Goal: Information Seeking & Learning: Learn about a topic

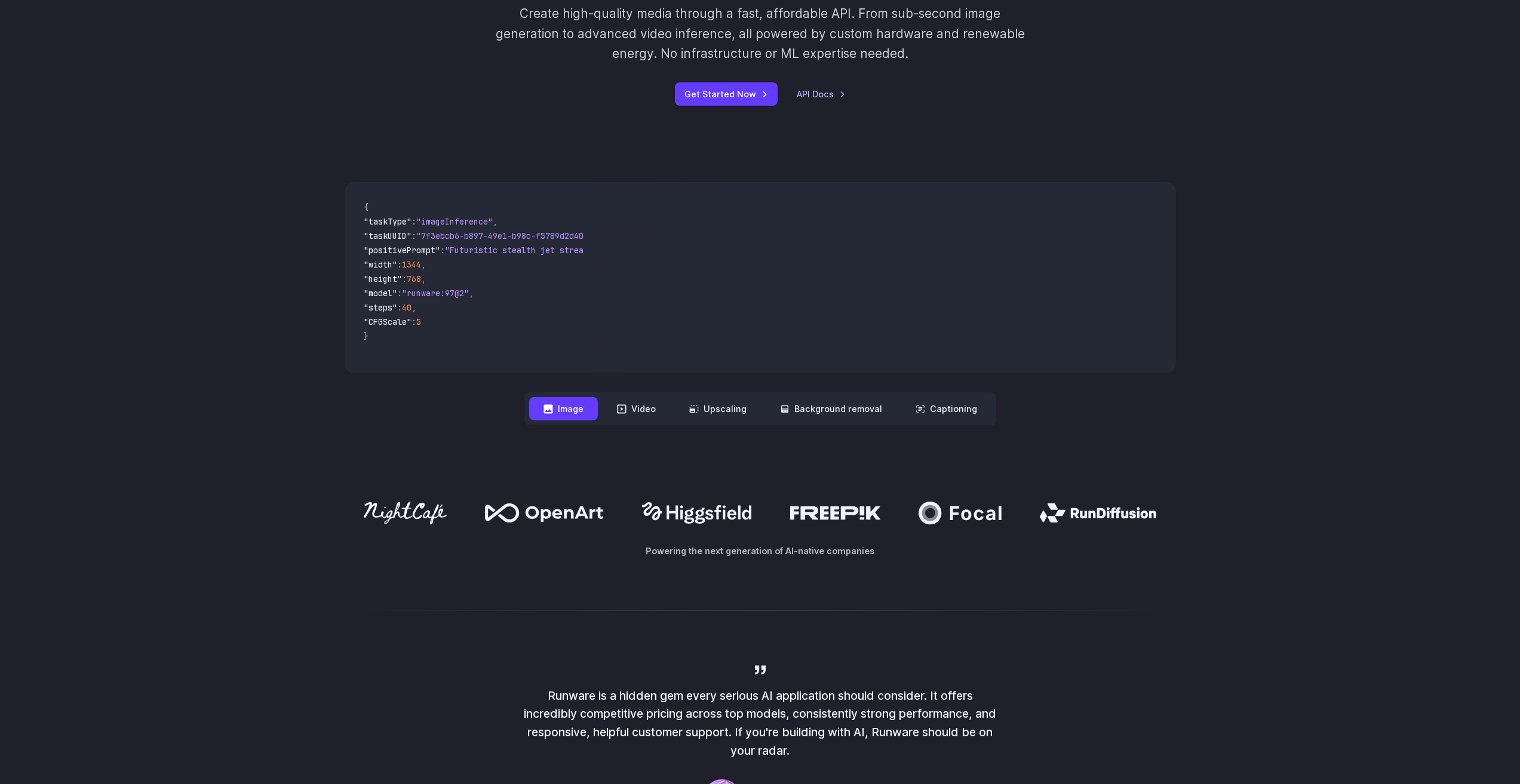
scroll to position [298, 0]
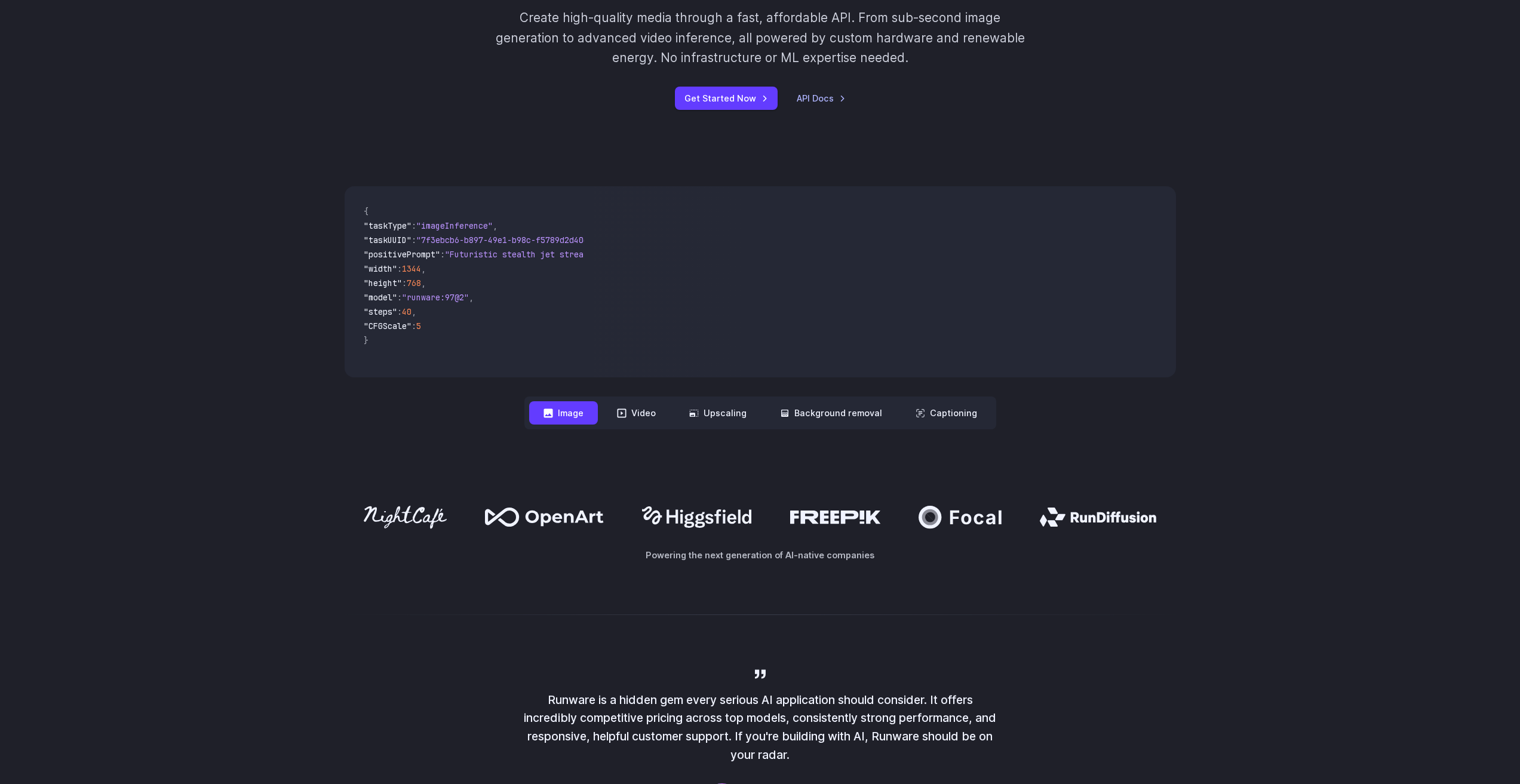
drag, startPoint x: 451, startPoint y: 329, endPoint x: 361, endPoint y: 230, distance: 133.8
click at [361, 230] on code "{ "taskType" : "imageInference" , "taskUUID" : "7f3ebcb6-b897-49e1-b98c-f5789d2…" at bounding box center [470, 281] width 230 height 172
drag, startPoint x: 451, startPoint y: 326, endPoint x: 357, endPoint y: 229, distance: 135.1
click at [357, 229] on code "{ "taskType" : "imageInference" , "taskUUID" : "7f3ebcb6-b897-49e1-b98c-f5789d2…" at bounding box center [470, 281] width 230 height 172
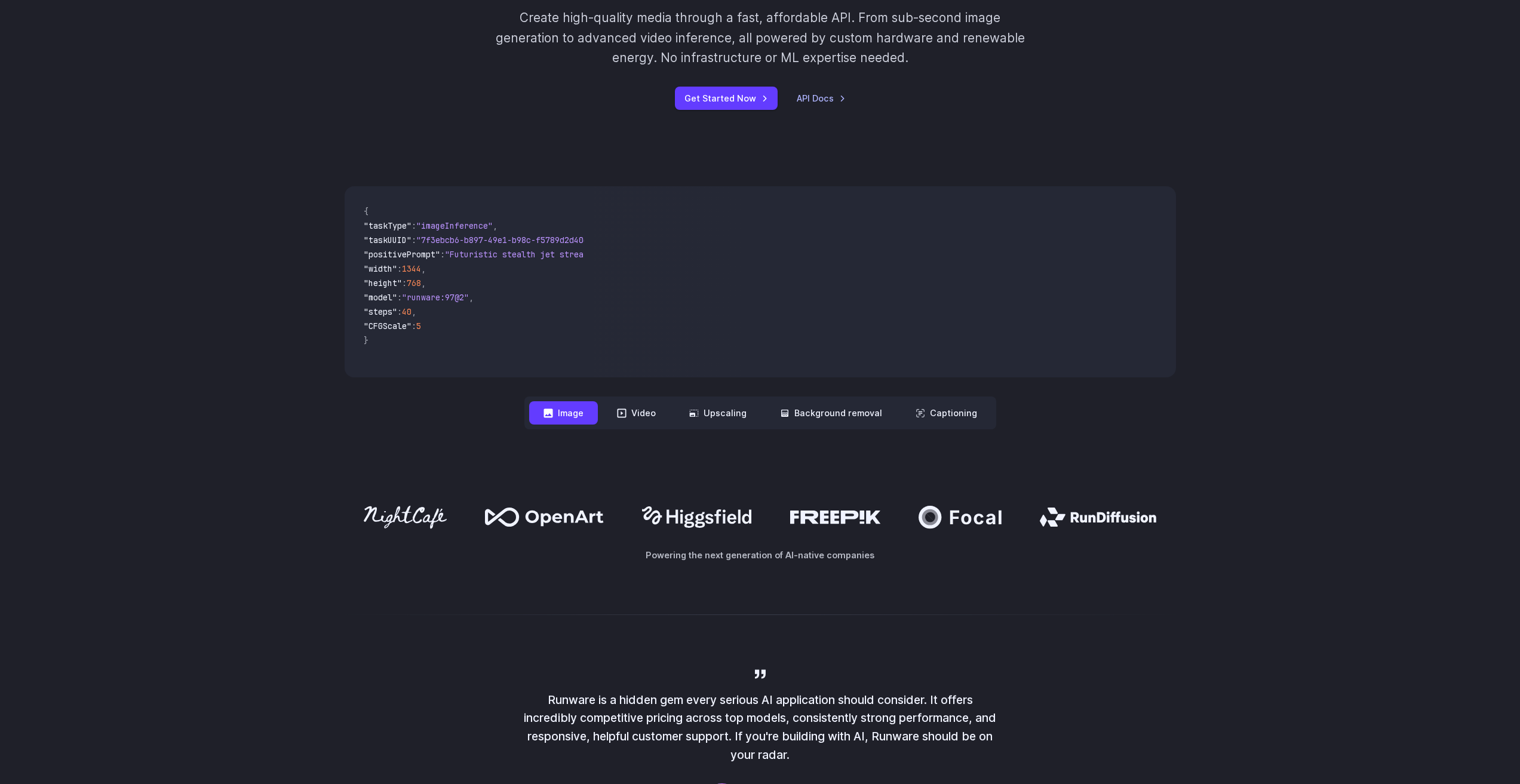
click at [283, 219] on div "**********" at bounding box center [760, 308] width 1520 height 320
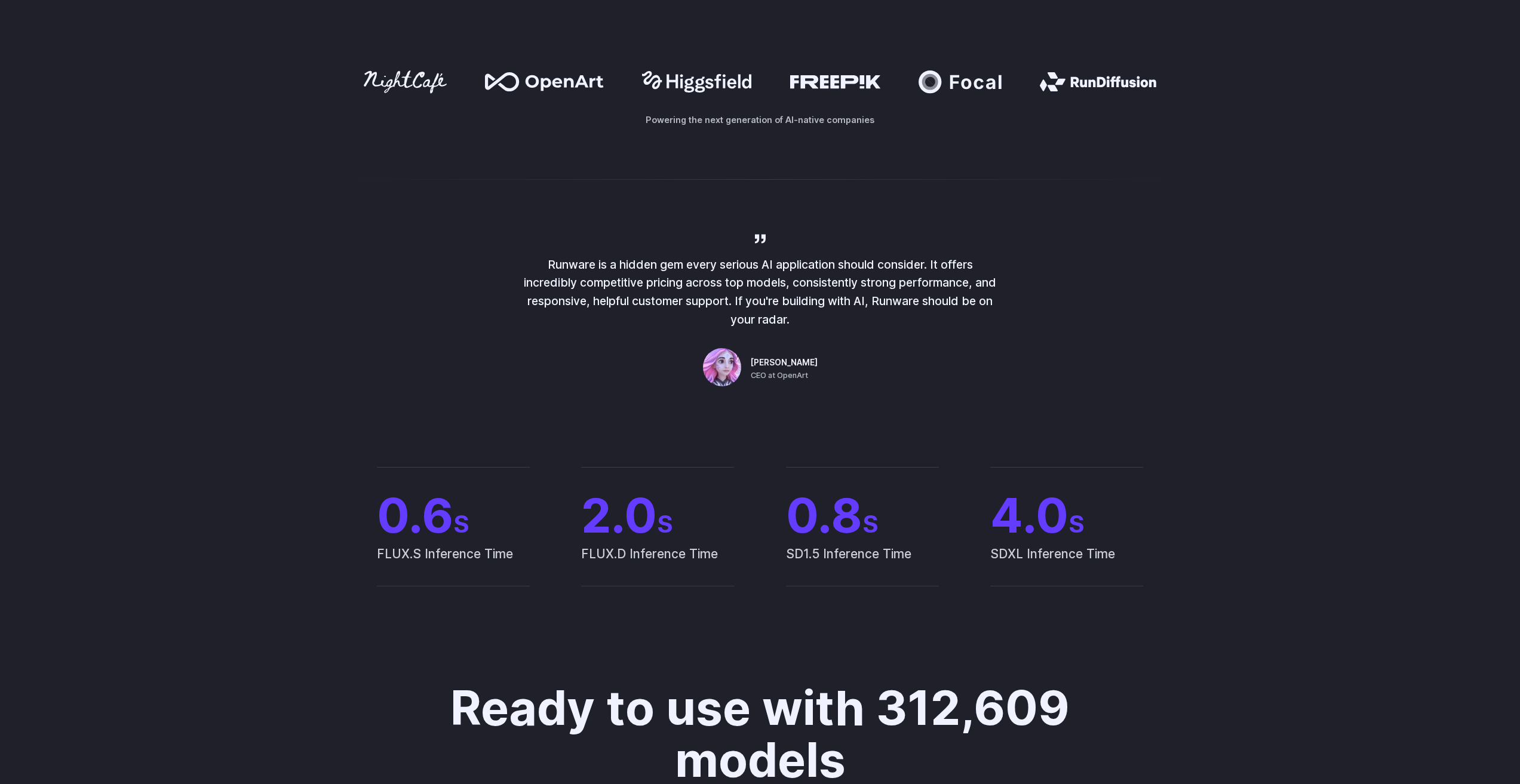
scroll to position [657, 0]
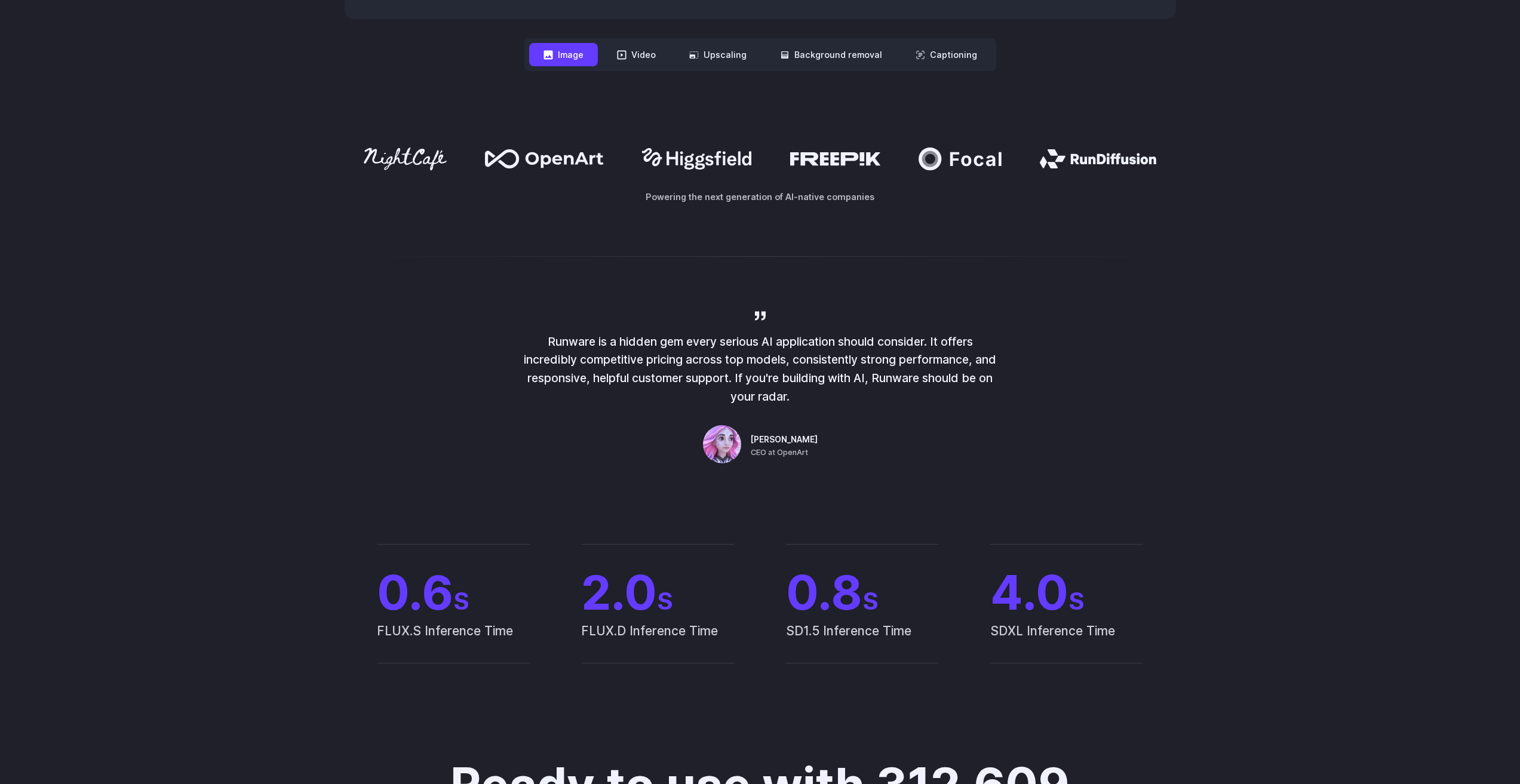
click at [713, 159] on icon at bounding box center [696, 159] width 109 height 21
click at [858, 160] on icon at bounding box center [835, 159] width 90 height 13
click at [970, 159] on icon at bounding box center [976, 159] width 52 height 14
click at [1100, 161] on icon at bounding box center [1098, 159] width 117 height 19
click at [993, 168] on icon at bounding box center [960, 159] width 83 height 23
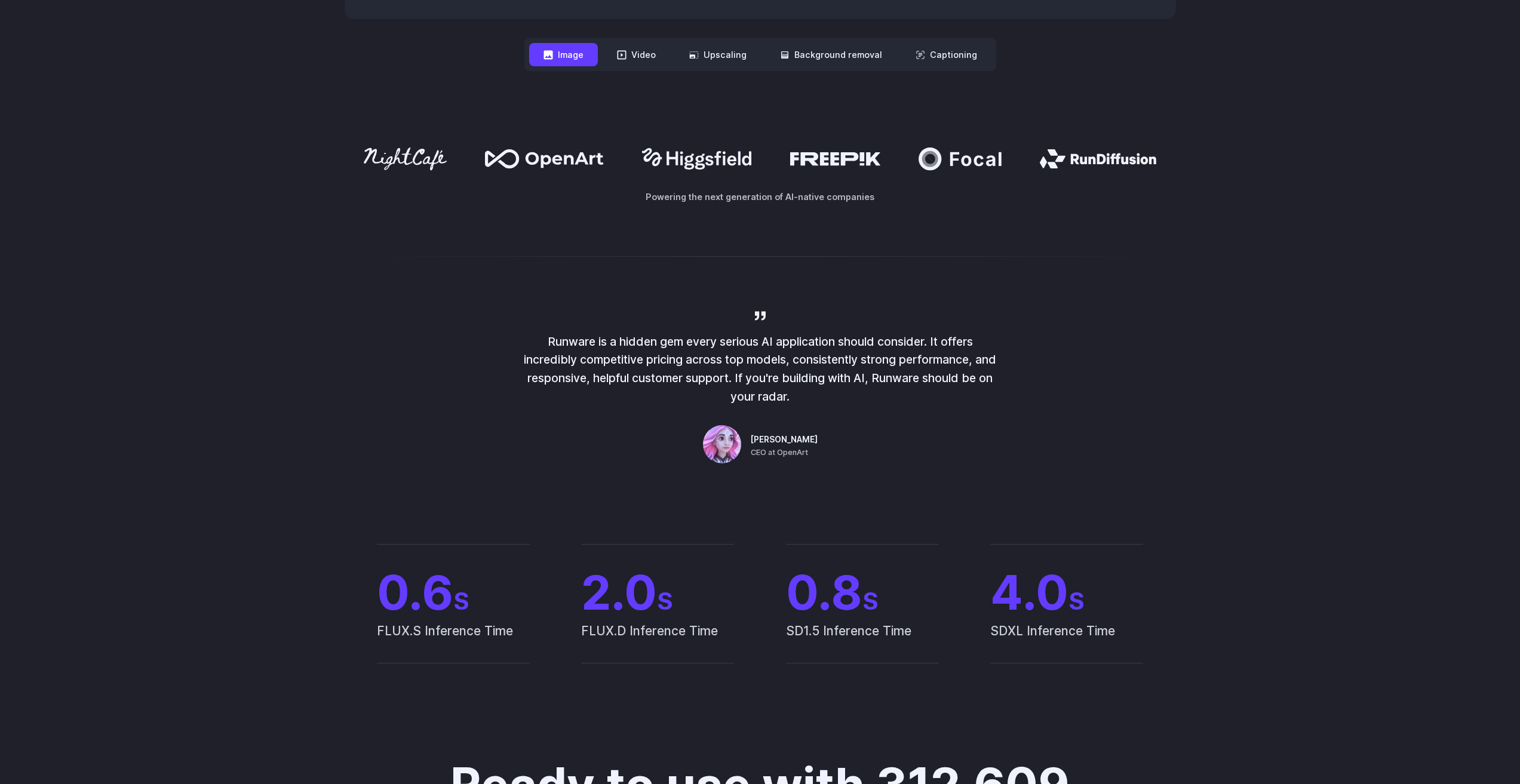
click at [802, 157] on icon at bounding box center [835, 159] width 90 height 13
click at [701, 164] on icon at bounding box center [696, 159] width 109 height 21
click at [528, 164] on icon at bounding box center [565, 159] width 78 height 16
click at [397, 162] on icon at bounding box center [405, 159] width 83 height 23
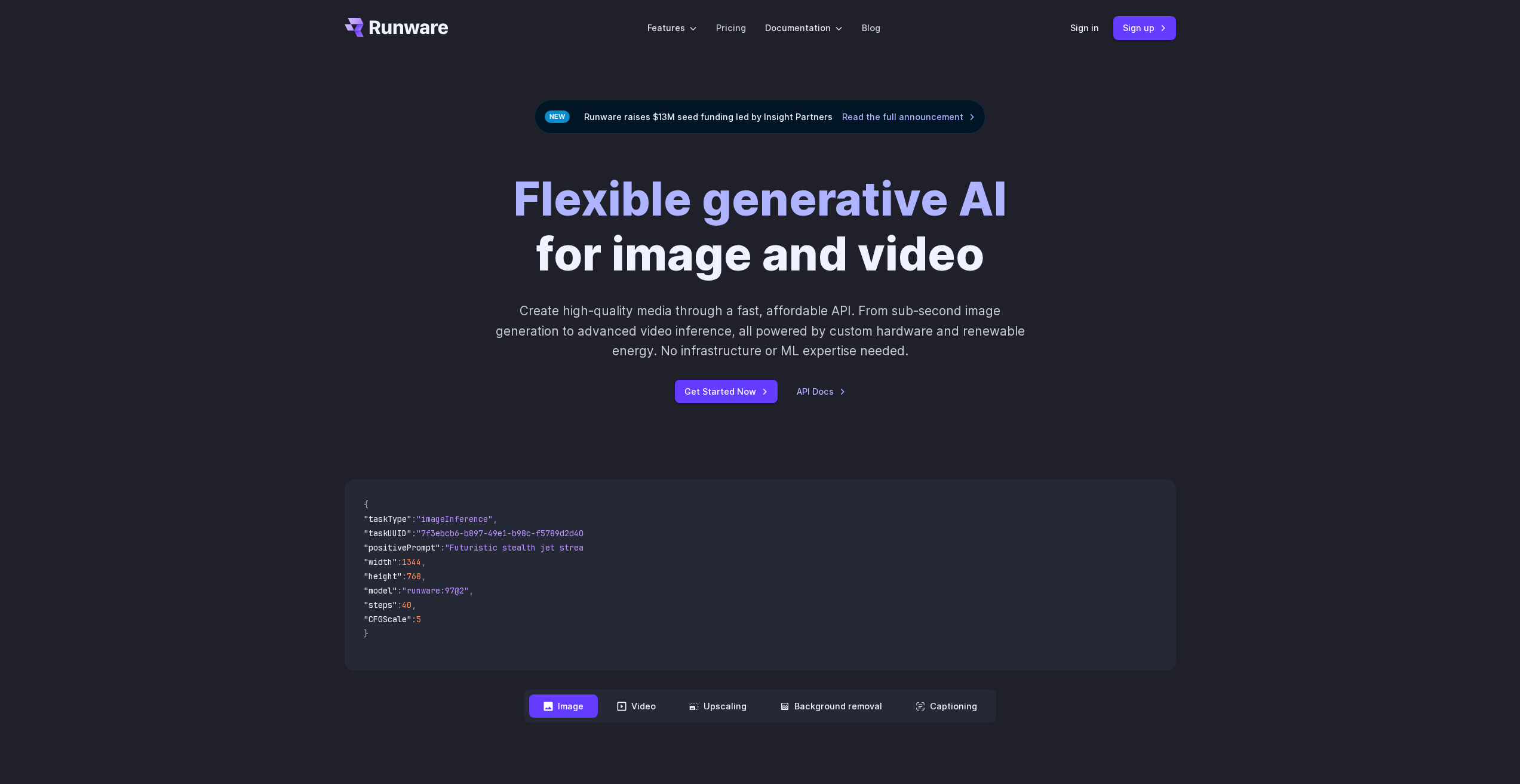
scroll to position [0, 0]
